Goal: Find specific page/section: Find specific page/section

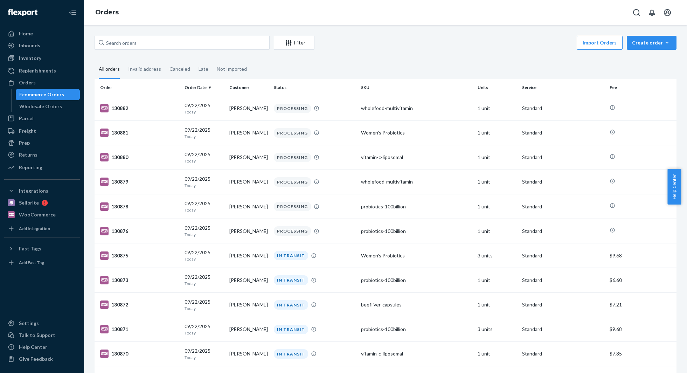
click at [191, 44] on input "text" at bounding box center [182, 43] width 175 height 14
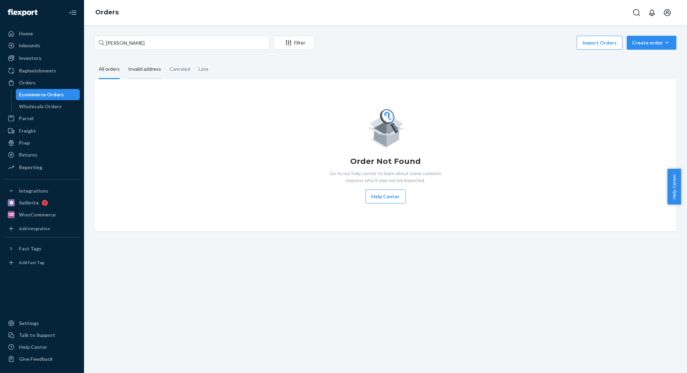
click at [142, 68] on div "Invalid address" at bounding box center [144, 69] width 33 height 19
click at [124, 60] on input "Invalid address" at bounding box center [124, 60] width 0 height 0
click at [107, 69] on div "All orders" at bounding box center [109, 69] width 21 height 19
click at [95, 60] on input "All orders" at bounding box center [95, 60] width 0 height 0
click at [132, 43] on input "[PERSON_NAME]" at bounding box center [182, 43] width 175 height 14
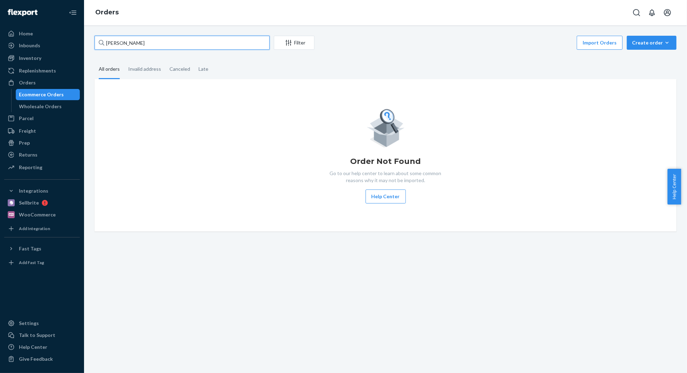
click at [132, 43] on input "[PERSON_NAME]" at bounding box center [182, 43] width 175 height 14
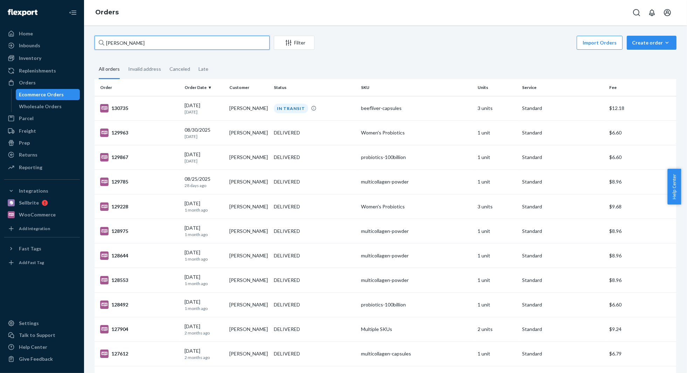
click at [177, 44] on input "[PERSON_NAME]" at bounding box center [182, 43] width 175 height 14
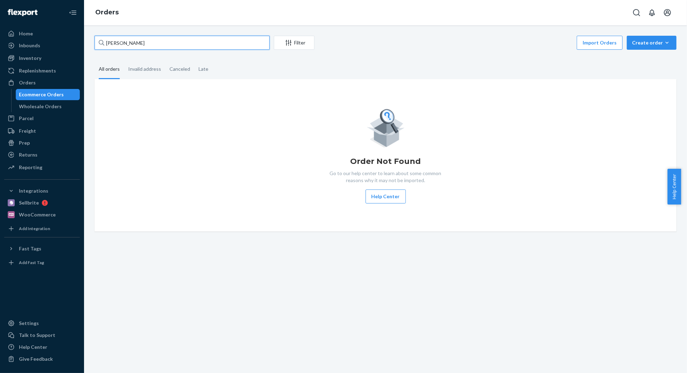
click at [113, 43] on input "[PERSON_NAME]" at bounding box center [182, 43] width 175 height 14
paste input "[PERSON_NAME]"
type input "[PERSON_NAME]"
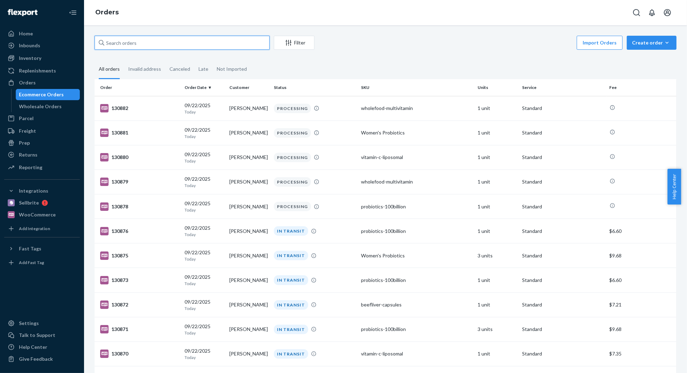
click at [197, 43] on input "text" at bounding box center [182, 43] width 175 height 14
paste input "[PERSON_NAME]"
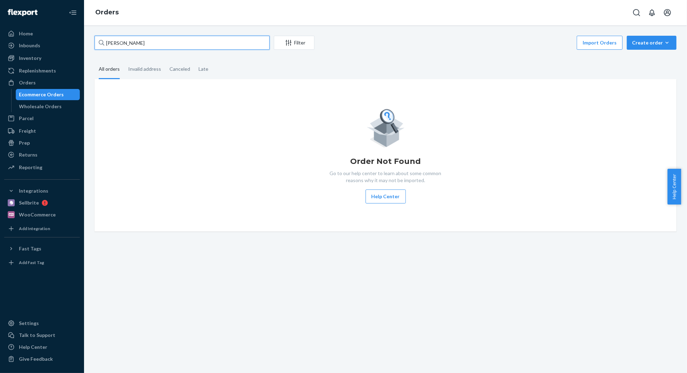
click at [174, 37] on input "[PERSON_NAME]" at bounding box center [182, 43] width 175 height 14
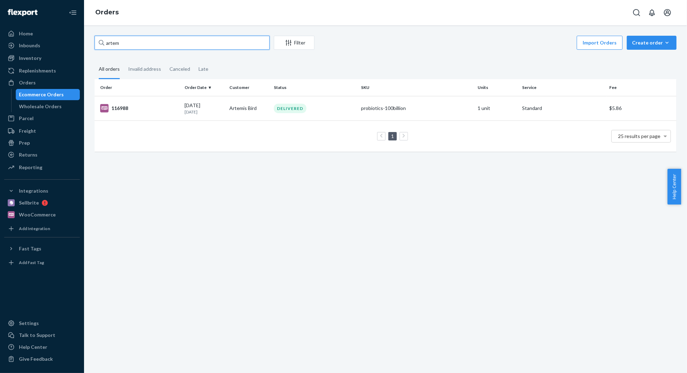
type input "artem"
